Goal: Information Seeking & Learning: Check status

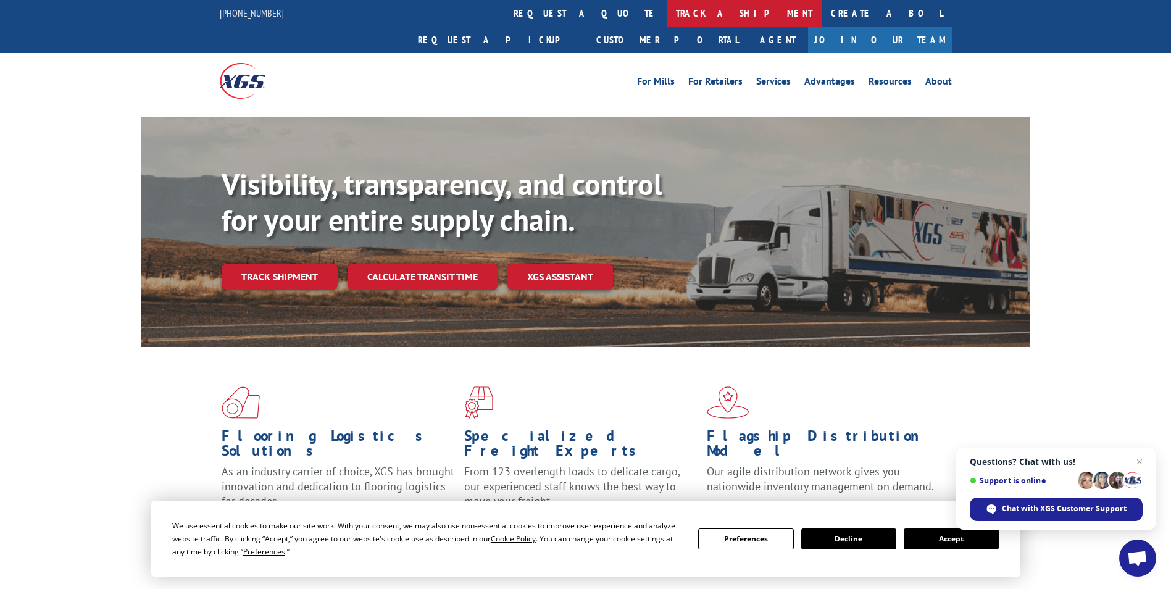
click at [667, 12] on link "track a shipment" at bounding box center [744, 13] width 155 height 27
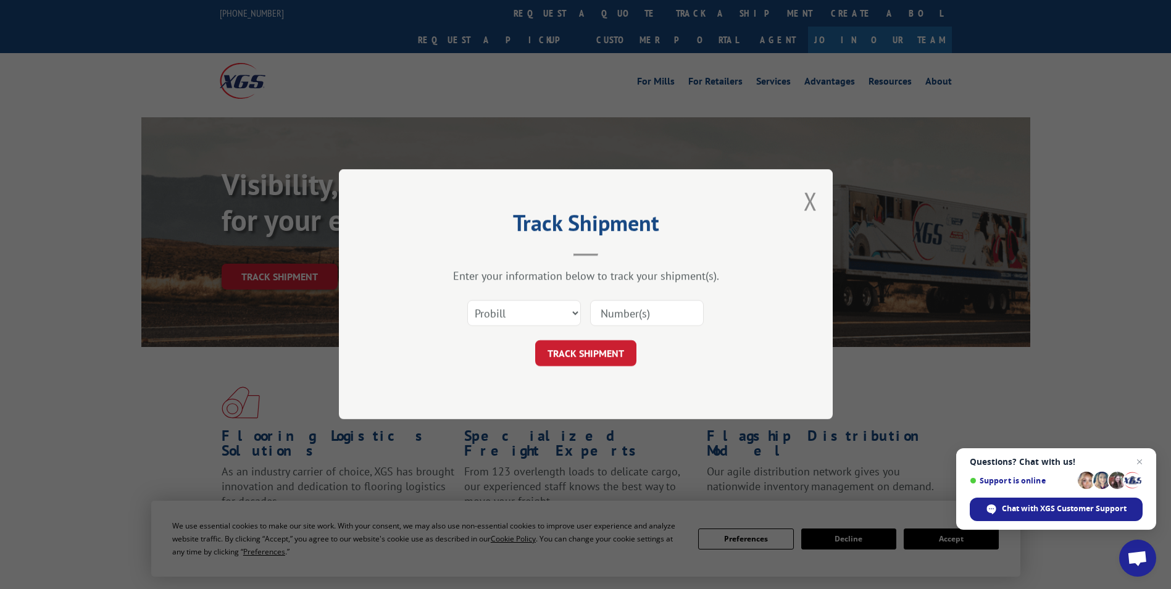
click at [620, 310] on input at bounding box center [647, 314] width 114 height 26
type input "780582"
click button "TRACK SHIPMENT" at bounding box center [585, 354] width 101 height 26
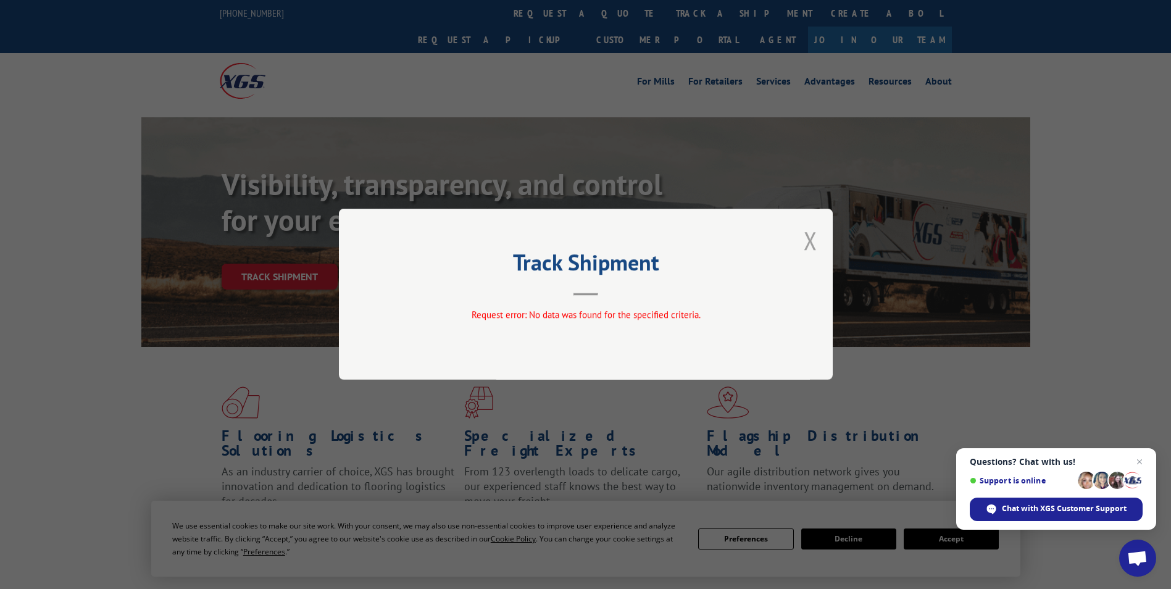
click at [814, 241] on button "Close modal" at bounding box center [811, 240] width 14 height 33
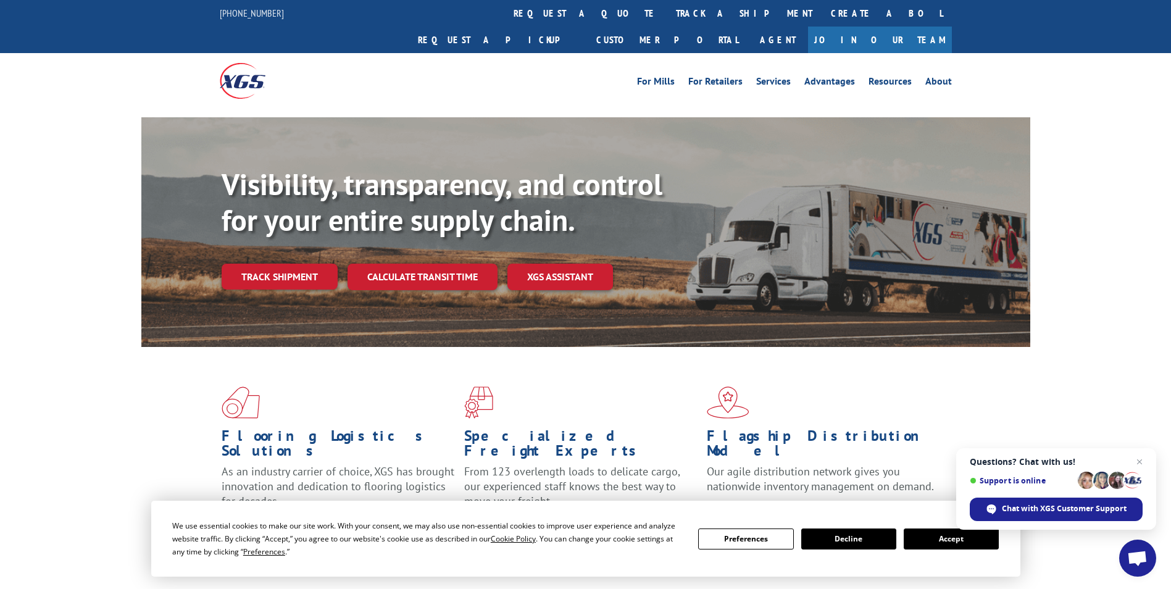
click at [250, 264] on link "Track shipment" at bounding box center [280, 277] width 116 height 26
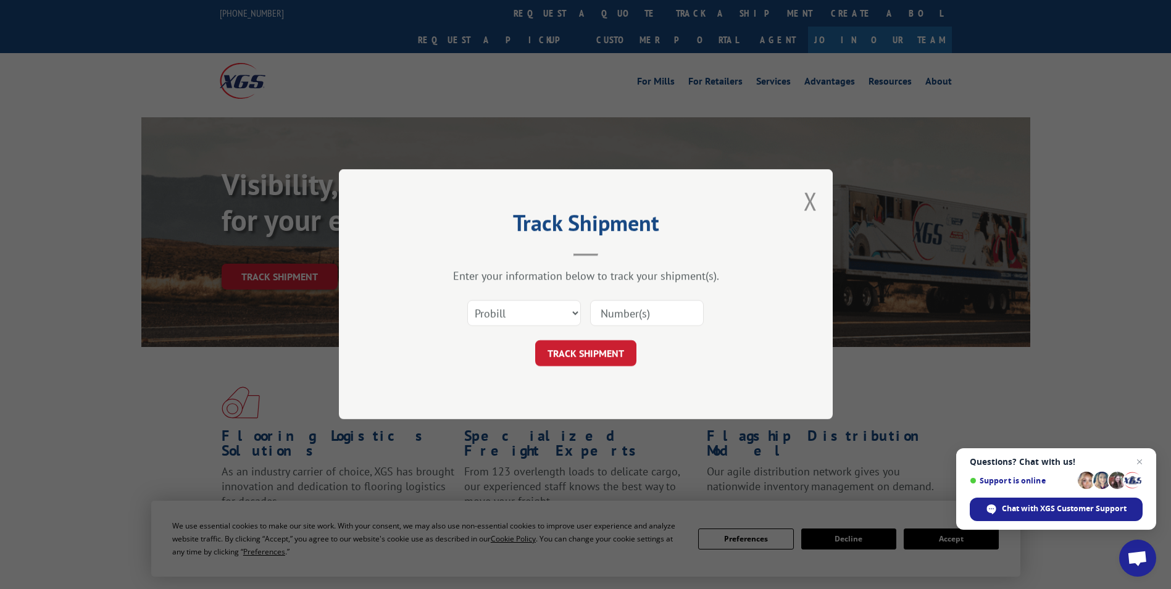
click at [614, 312] on input at bounding box center [647, 314] width 114 height 26
type input "780582"
click button "TRACK SHIPMENT" at bounding box center [585, 354] width 101 height 26
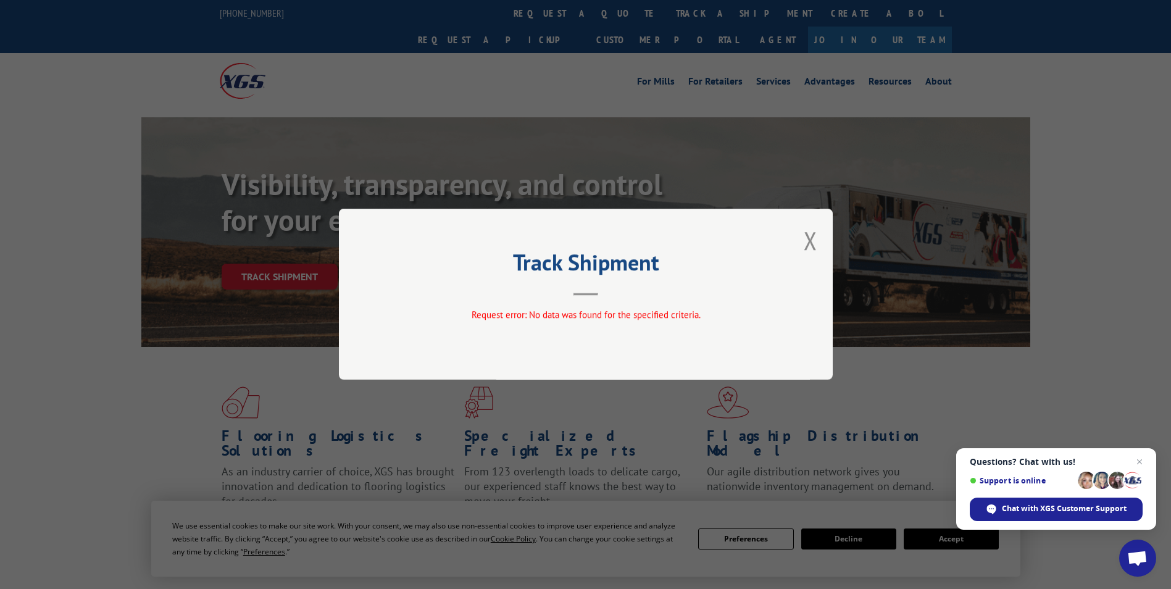
click at [818, 247] on div "Track Shipment Request error: No data was found for the specified criteria." at bounding box center [586, 294] width 494 height 171
click at [802, 237] on div "Track Shipment Request error: No data was found for the specified criteria." at bounding box center [586, 294] width 494 height 171
click at [813, 239] on div "Track Shipment Request error: No data was found for the specified criteria." at bounding box center [586, 294] width 494 height 171
click at [810, 239] on button "Close modal" at bounding box center [811, 240] width 14 height 33
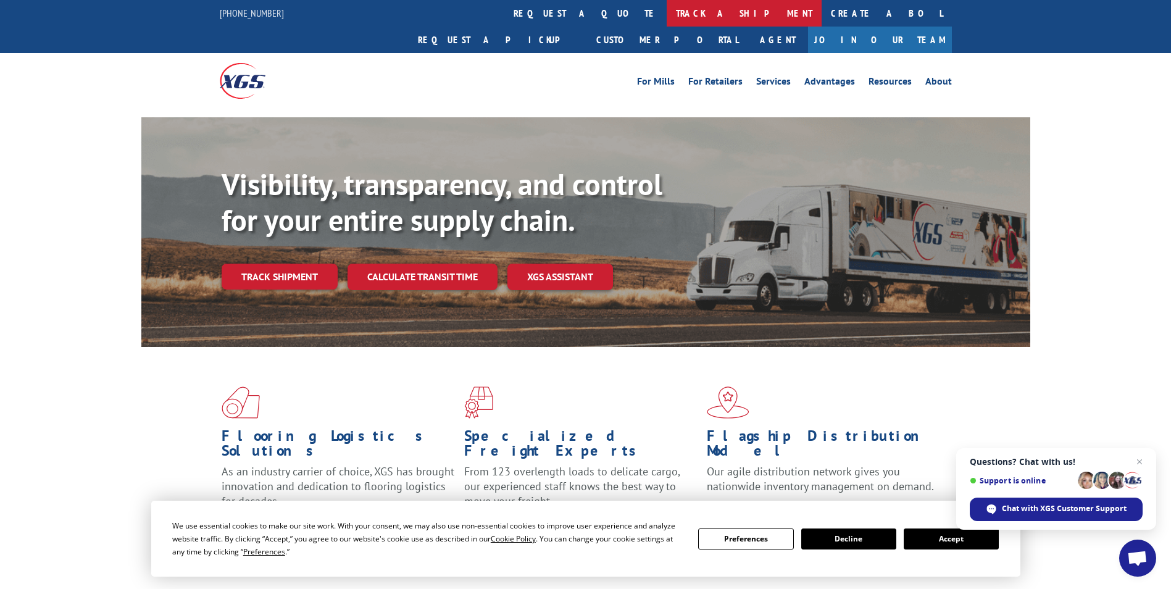
click at [667, 10] on link "track a shipment" at bounding box center [744, 13] width 155 height 27
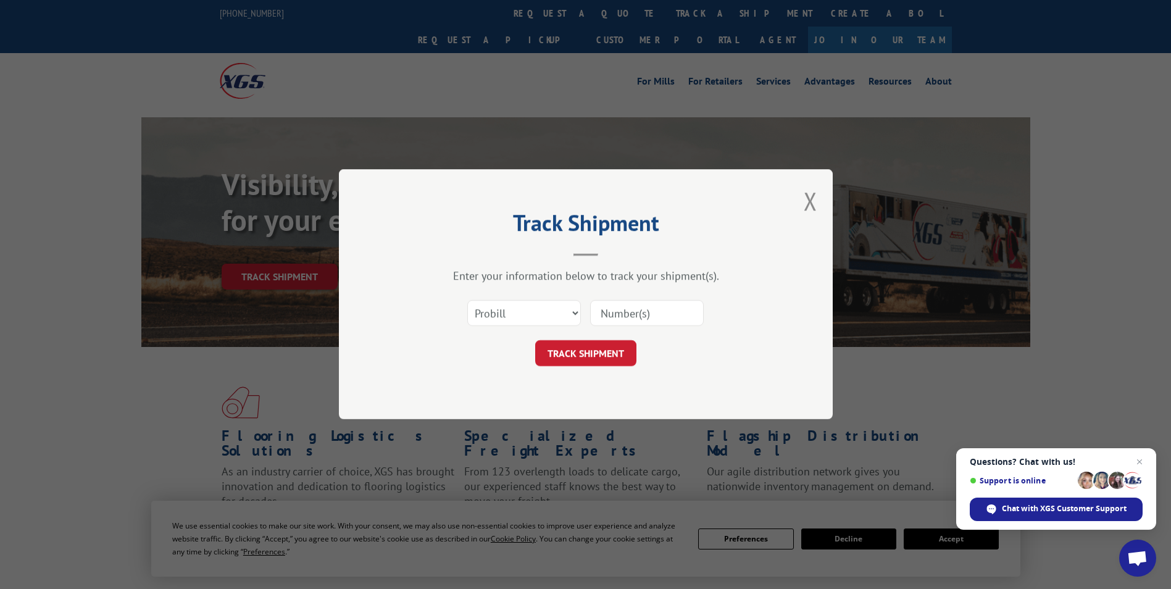
click at [626, 302] on input at bounding box center [647, 314] width 114 height 26
type input "17555334"
click at [569, 349] on button "TRACK SHIPMENT" at bounding box center [585, 354] width 101 height 26
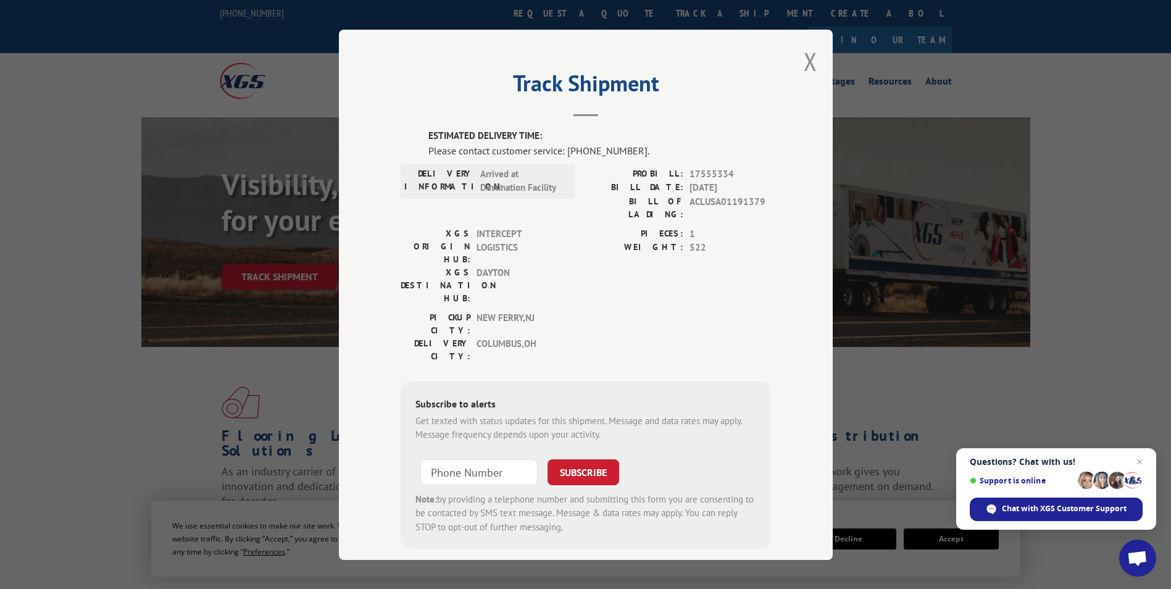
click at [796, 65] on div "Track Shipment ESTIMATED DELIVERY TIME: Please contact customer service: [PHONE…" at bounding box center [586, 295] width 494 height 530
click at [805, 64] on button "Close modal" at bounding box center [811, 61] width 14 height 33
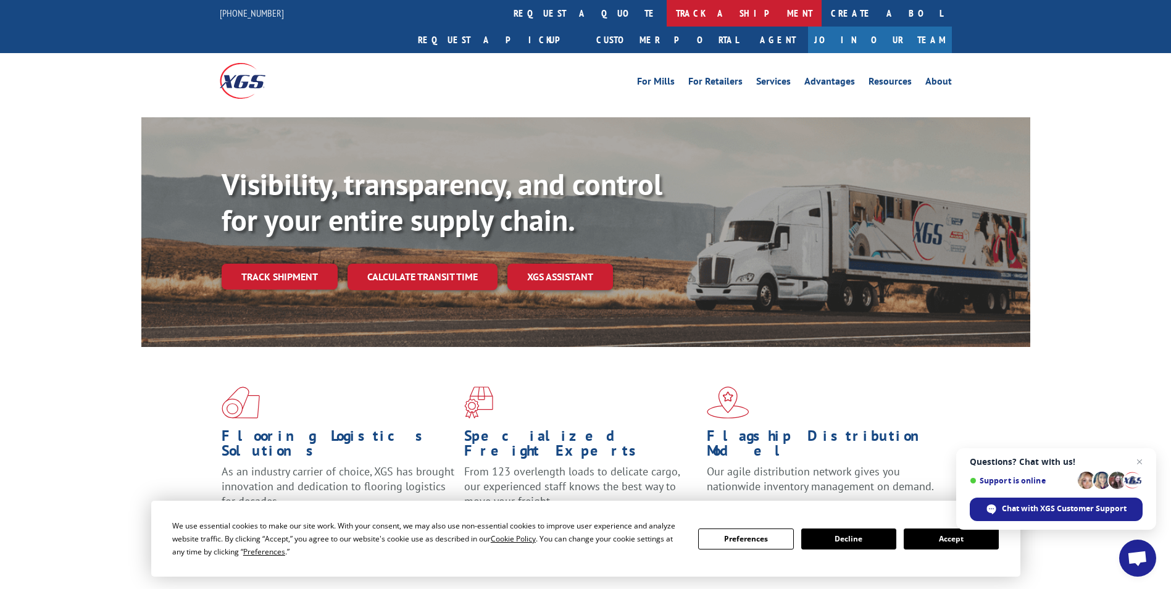
click at [667, 12] on link "track a shipment" at bounding box center [744, 13] width 155 height 27
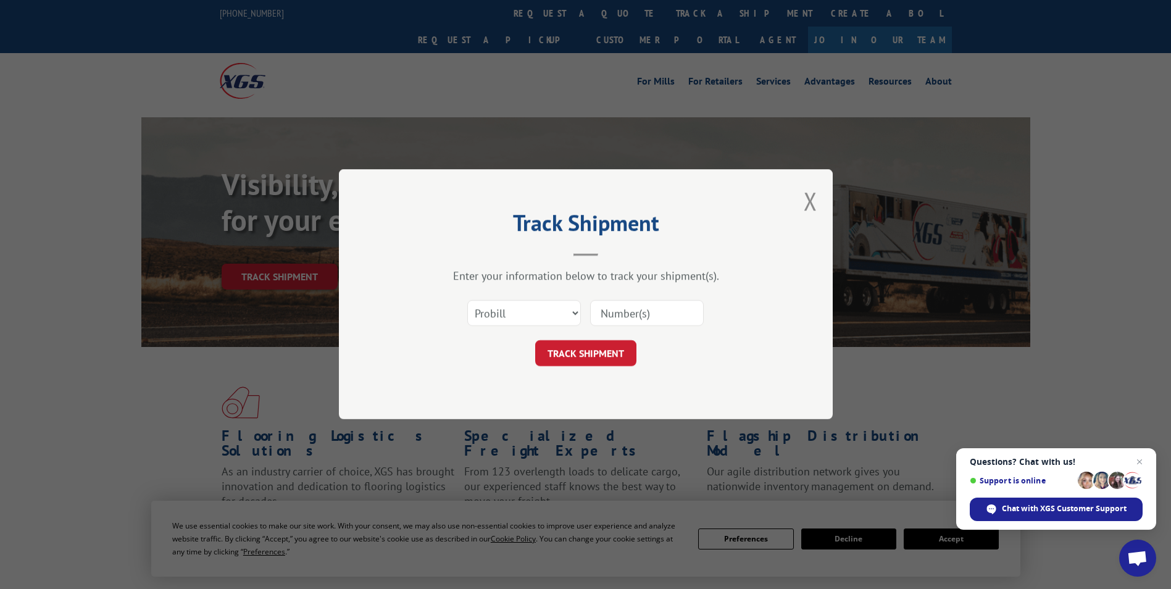
click at [640, 308] on input at bounding box center [647, 314] width 114 height 26
type input "17555328"
click at [613, 351] on button "TRACK SHIPMENT" at bounding box center [585, 354] width 101 height 26
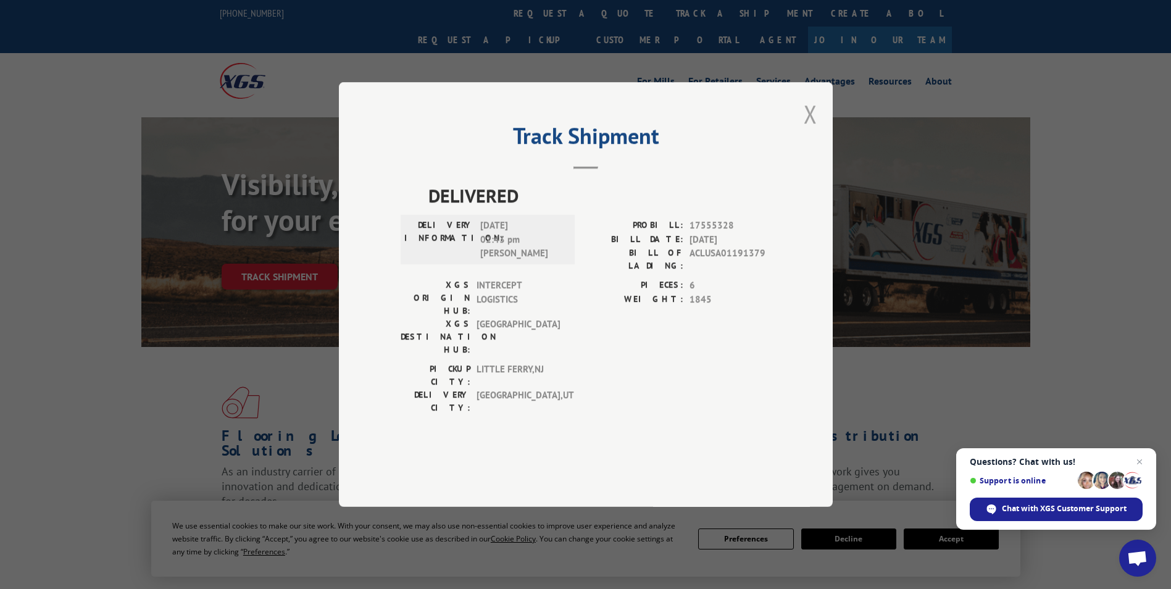
click at [811, 130] on button "Close modal" at bounding box center [811, 114] width 14 height 33
